Goal: Complete application form: Complete application form

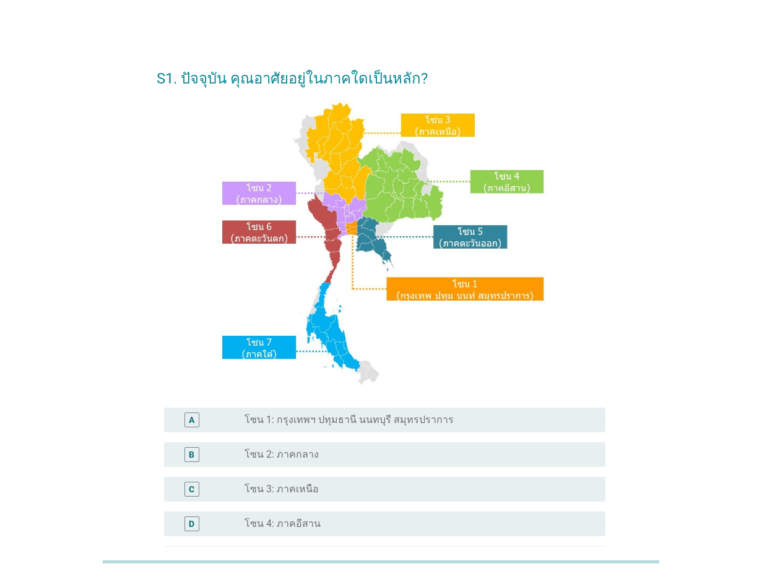
click at [281, 487] on label "โซน 3: ภาคเหนือ" at bounding box center [281, 489] width 74 height 12
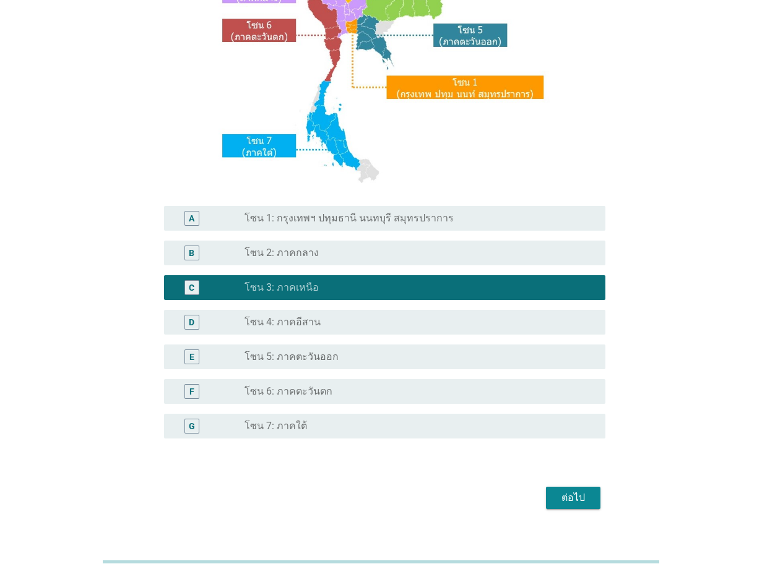
scroll to position [222, 0]
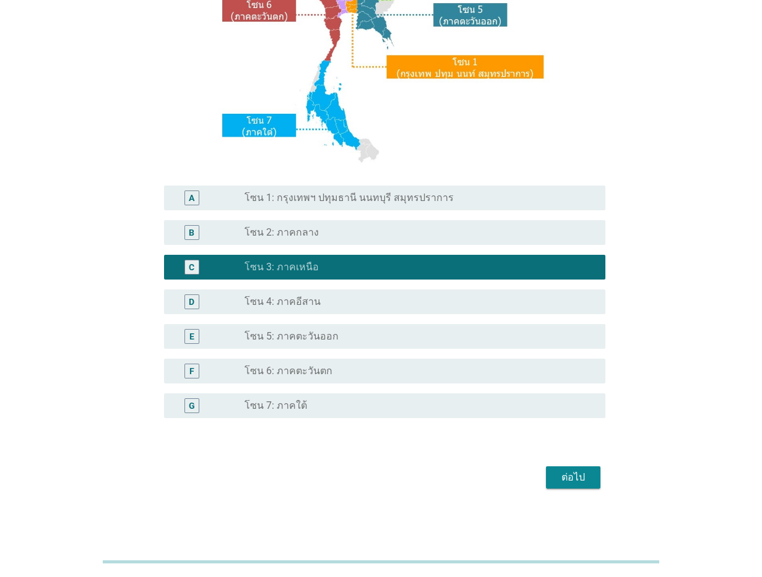
click at [581, 481] on div "ต่อไป" at bounding box center [573, 477] width 35 height 15
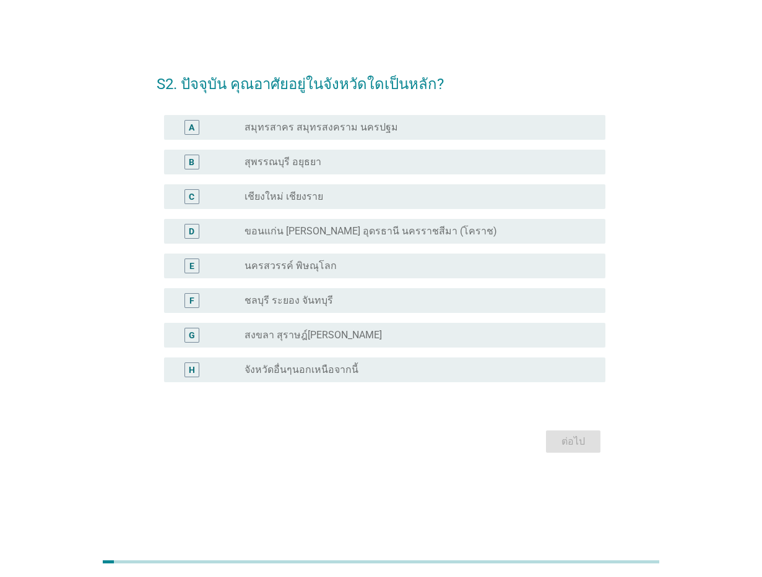
scroll to position [0, 0]
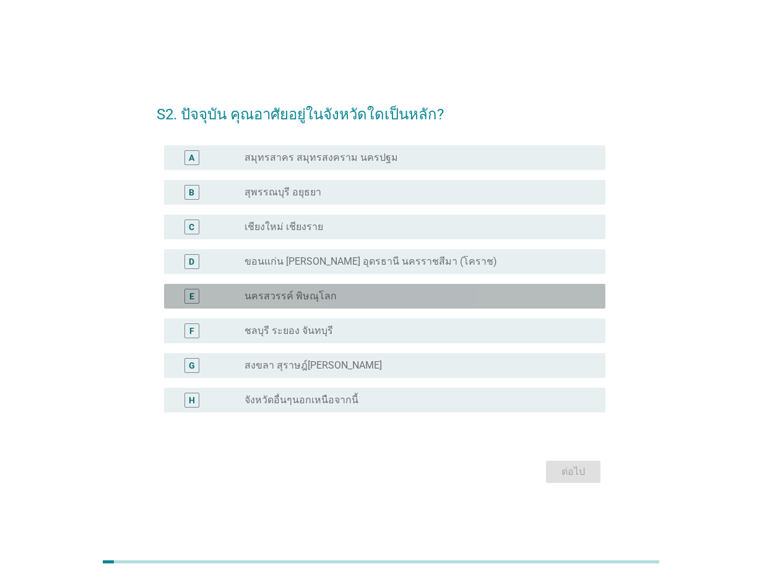
click at [300, 299] on label "นครสวรรค์ พิษณุโลก" at bounding box center [290, 296] width 92 height 12
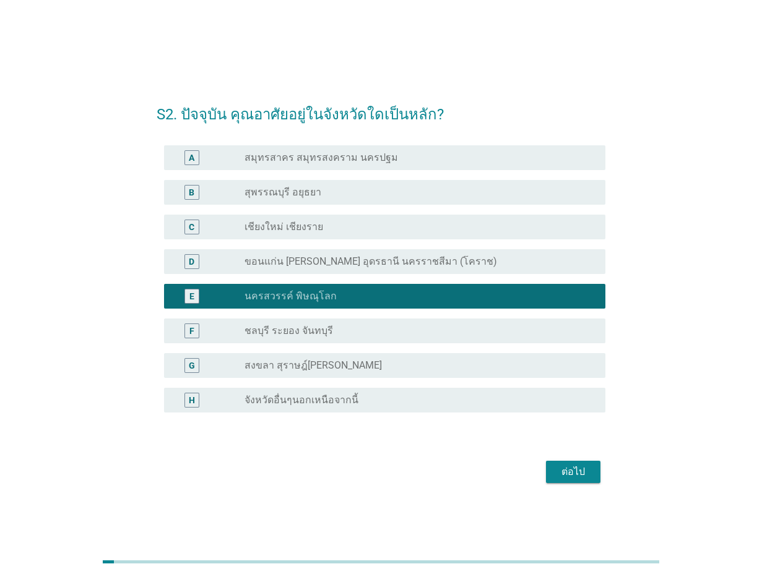
click at [583, 471] on div "ต่อไป" at bounding box center [573, 472] width 35 height 15
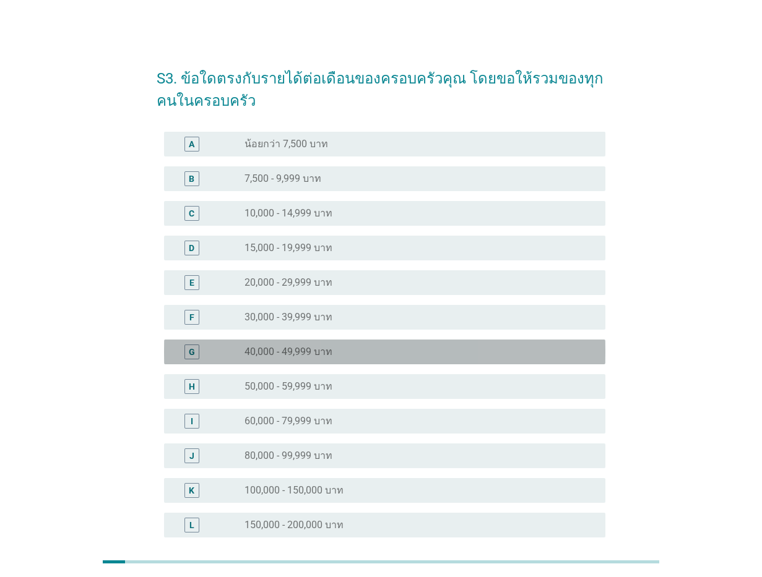
click at [305, 355] on label "40,000 - 49,999 บาท" at bounding box center [288, 352] width 88 height 12
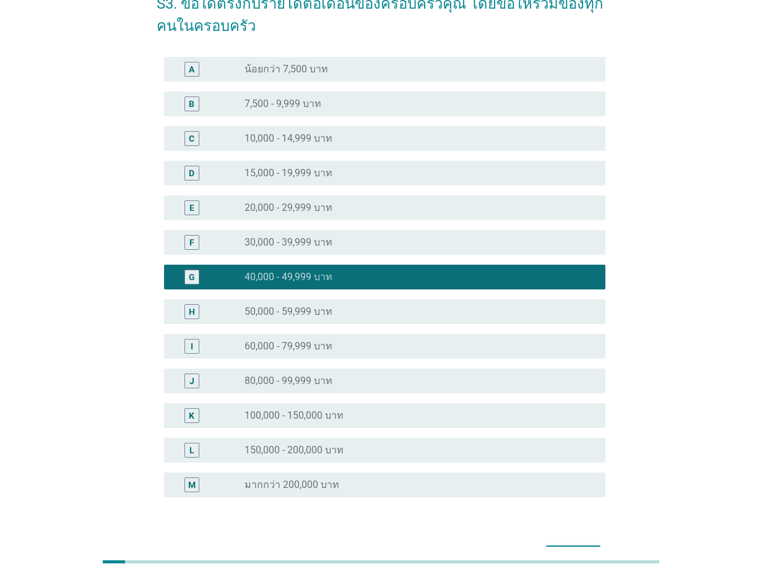
scroll to position [154, 0]
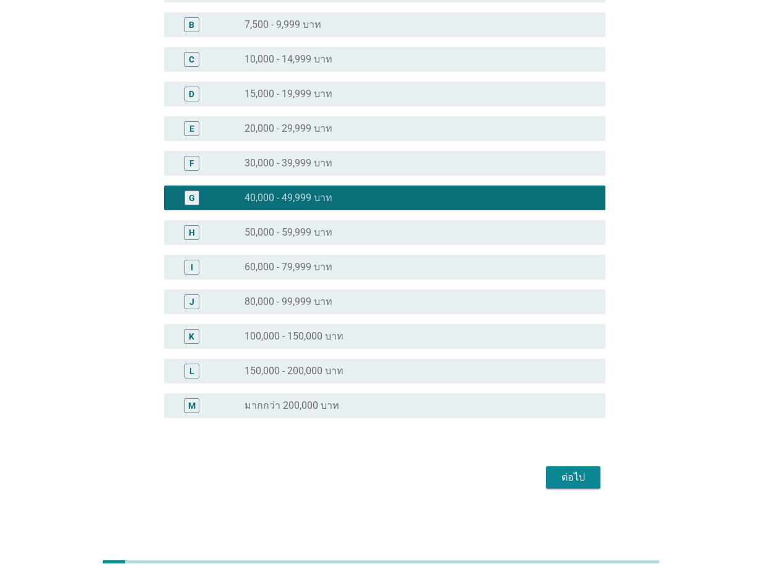
click at [551, 481] on button "ต่อไป" at bounding box center [573, 477] width 54 height 22
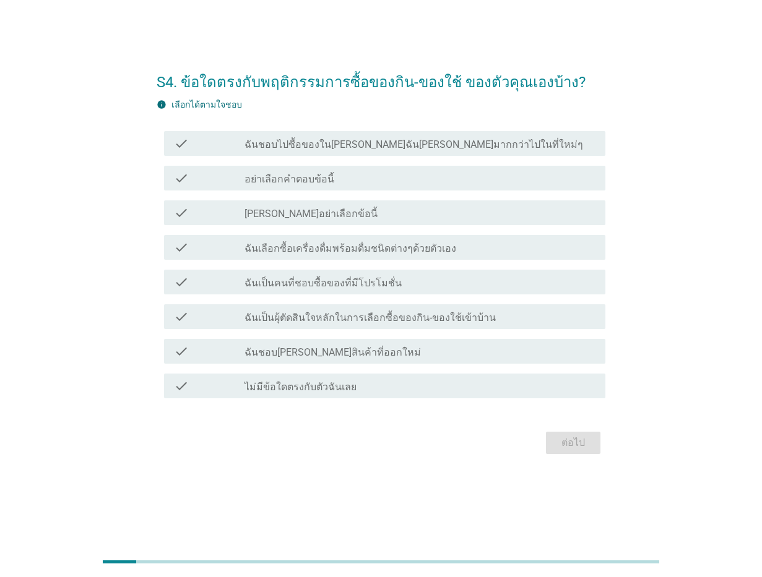
scroll to position [0, 0]
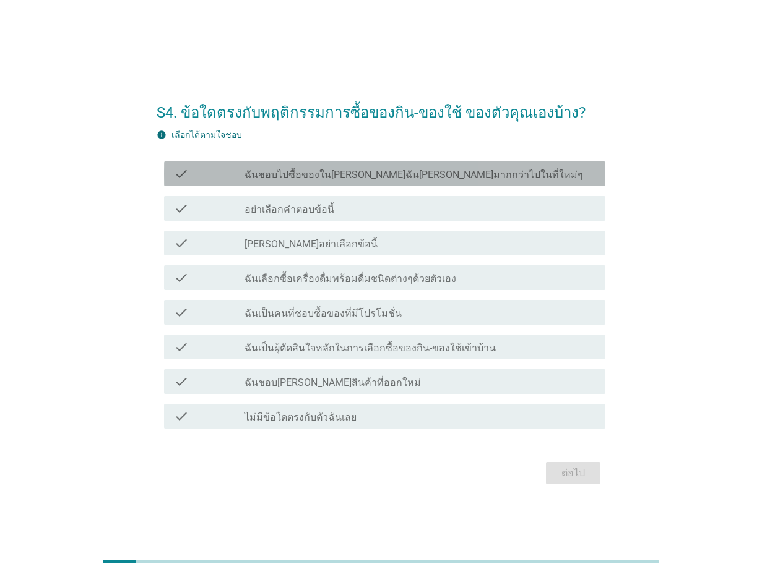
click at [430, 177] on label "ฉันชอบไปซื้อของใน[PERSON_NAME]ฉัน[PERSON_NAME]มากกว่าไปในที่ใหม่ๆ" at bounding box center [413, 175] width 338 height 12
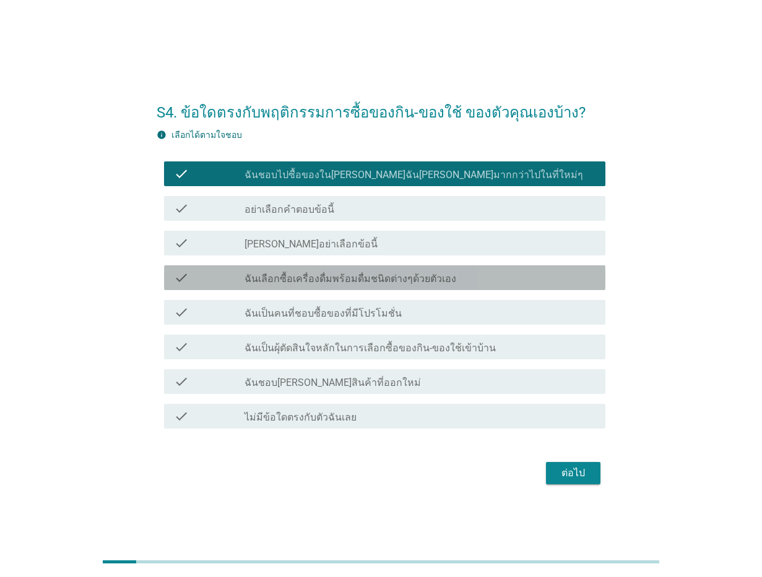
click at [374, 280] on label "ฉันเลือกซื้อเครื่องดื่มพร้อมดื่มชนิดต่างๆด้วยตัวเอง" at bounding box center [350, 279] width 212 height 12
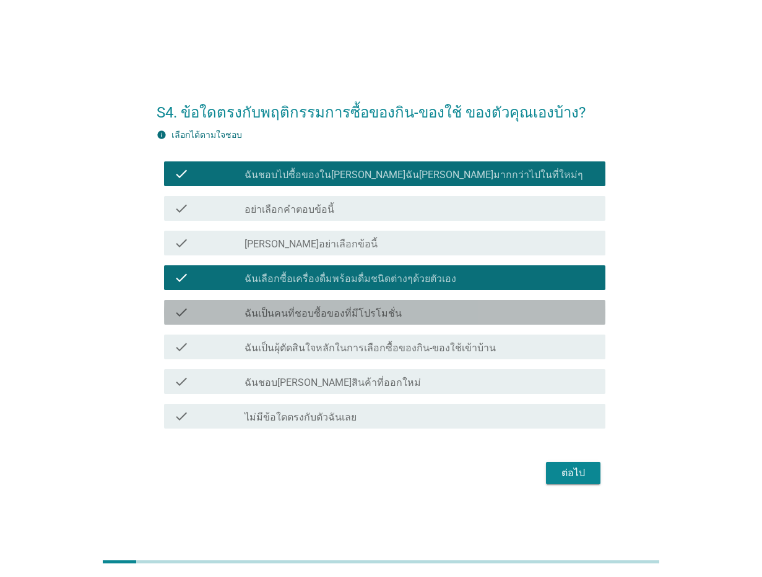
click at [356, 315] on label "ฉันเป็นคนที่ชอบซื้อของที่มีโปรโมชั่น" at bounding box center [322, 313] width 157 height 12
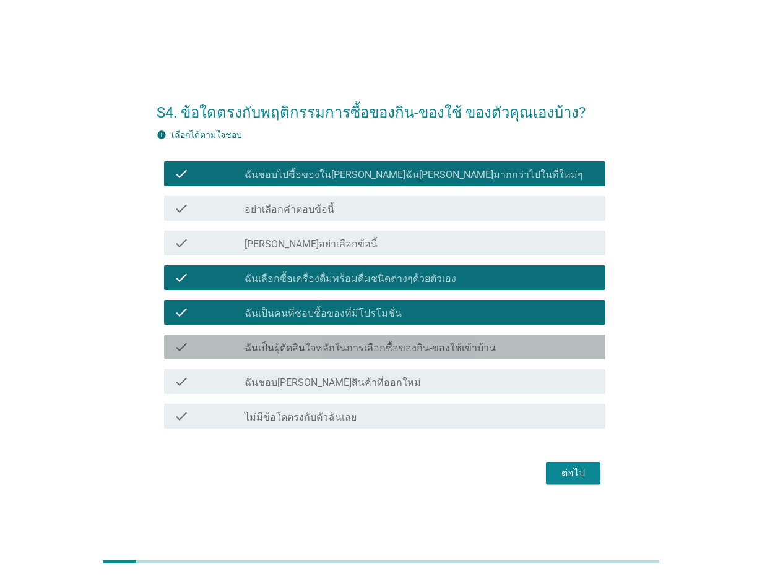
click at [317, 346] on label "ฉันเป็นผุ้ตัดสินใจหลักในการเลือกซื้อของกิน-ของใช้เข้าบ้าน" at bounding box center [369, 348] width 251 height 12
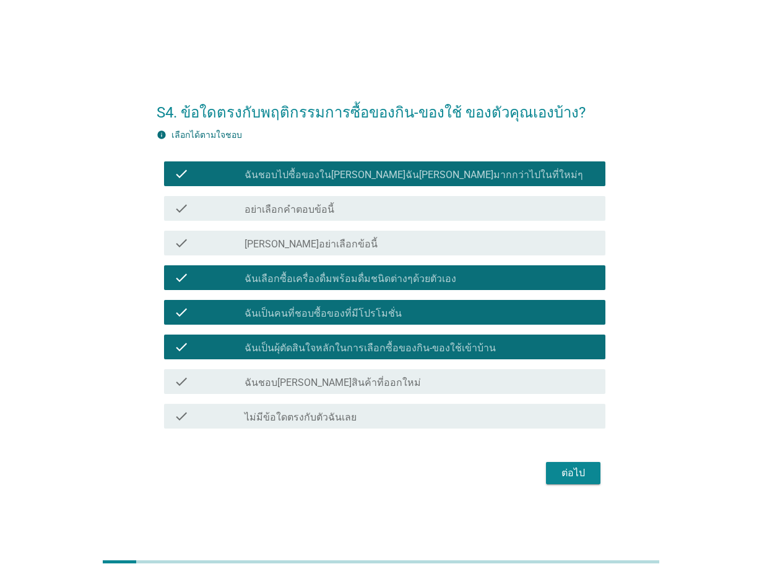
click at [304, 387] on label "ฉันชอบ[PERSON_NAME]สินค้าที่ออกใหม่" at bounding box center [332, 383] width 176 height 12
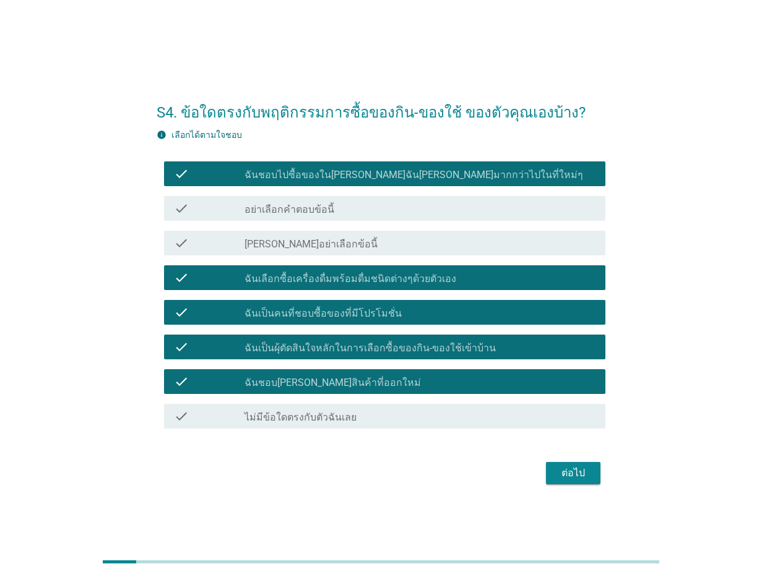
click at [572, 473] on div "ต่อไป" at bounding box center [573, 473] width 35 height 15
